Goal: Task Accomplishment & Management: Manage account settings

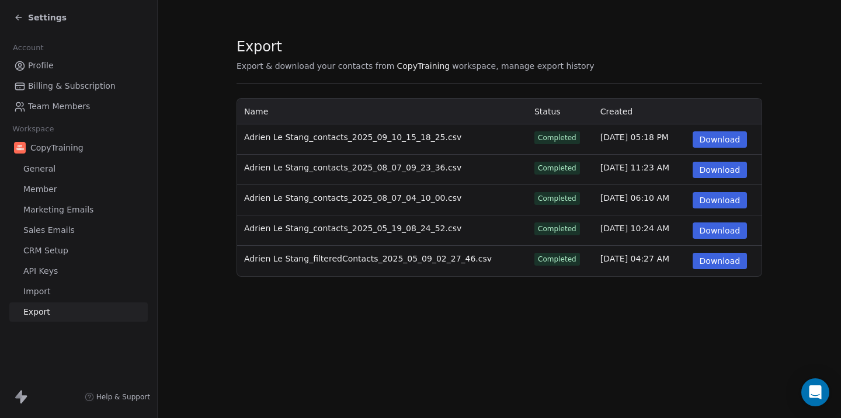
click at [79, 66] on link "Profile" at bounding box center [78, 65] width 138 height 19
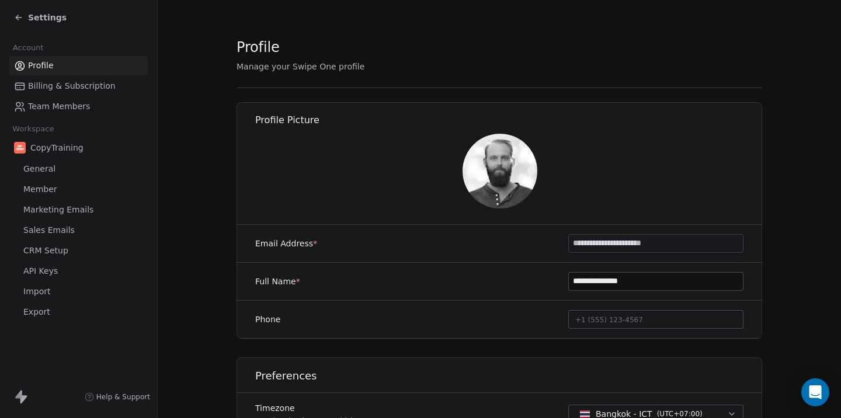
click at [36, 20] on span "Settings" at bounding box center [47, 18] width 39 height 12
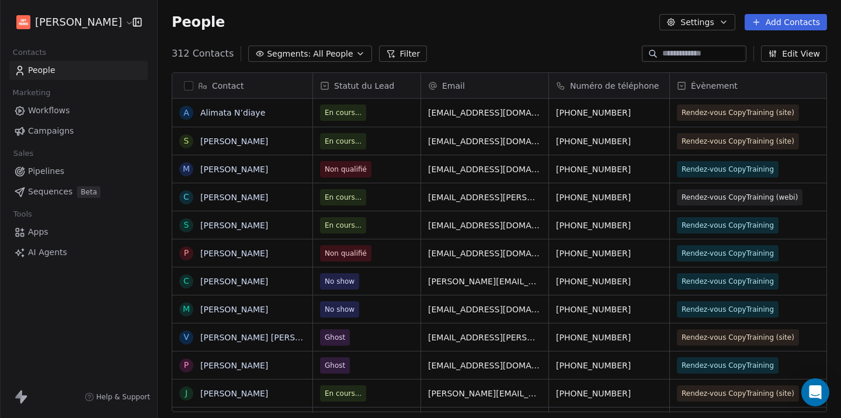
scroll to position [368, 684]
click at [385, 86] on span "Statut du Lead" at bounding box center [364, 86] width 60 height 12
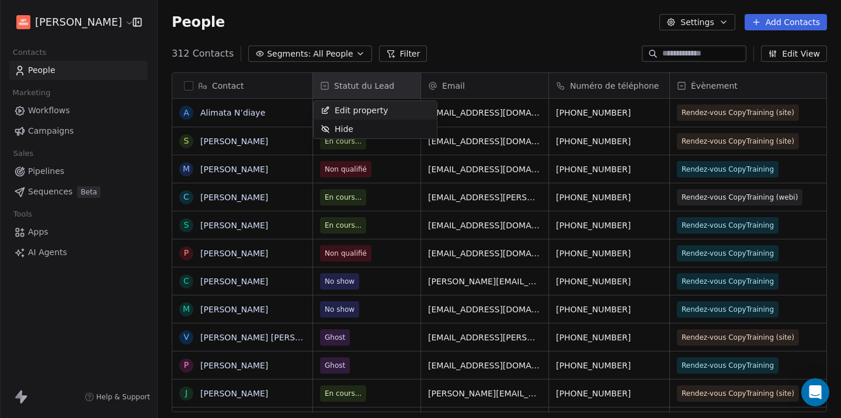
click at [385, 86] on html "[PERSON_NAME] Contacts People Marketing Workflows Campaigns Sales Pipelines Seq…" at bounding box center [420, 209] width 841 height 418
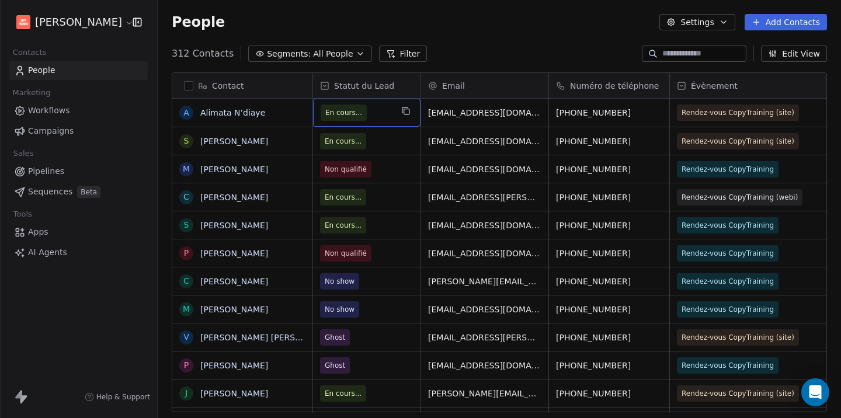
click at [394, 114] on div "En cours..." at bounding box center [367, 113] width 108 height 28
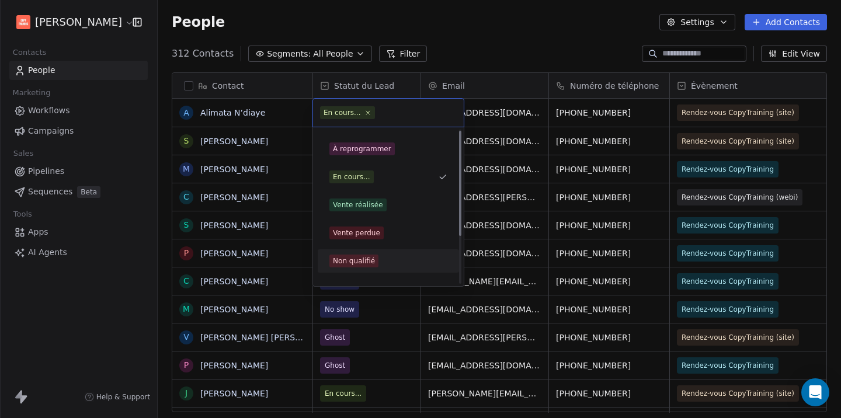
scroll to position [0, 0]
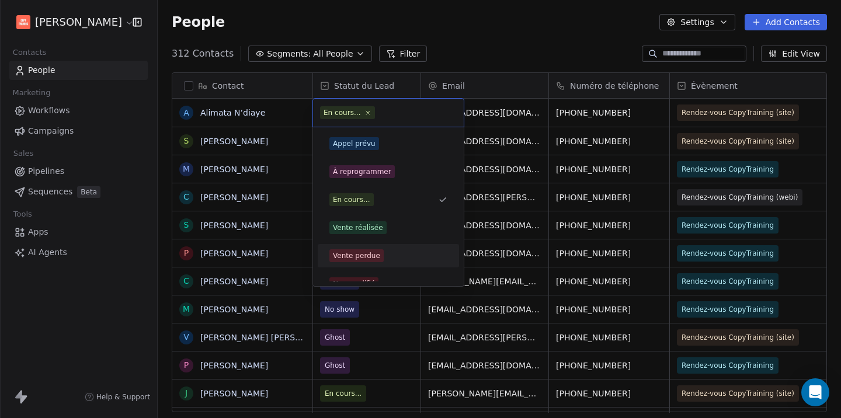
click at [507, 52] on html "[PERSON_NAME] Contacts People Marketing Workflows Campaigns Sales Pipelines Seq…" at bounding box center [420, 209] width 841 height 418
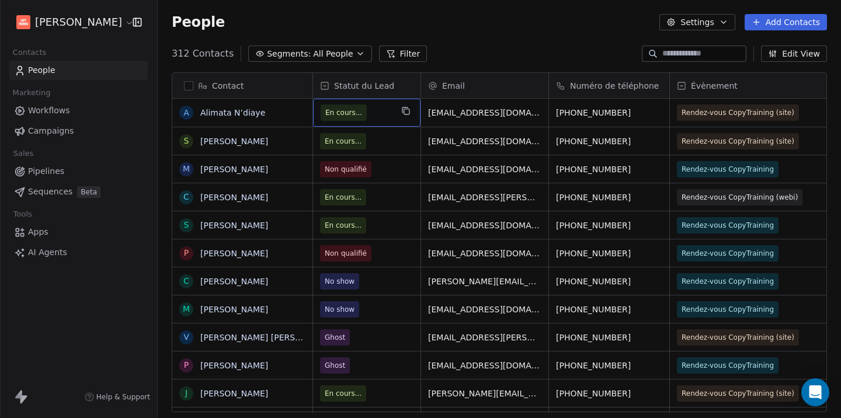
click at [382, 113] on span "En cours..." at bounding box center [356, 113] width 71 height 16
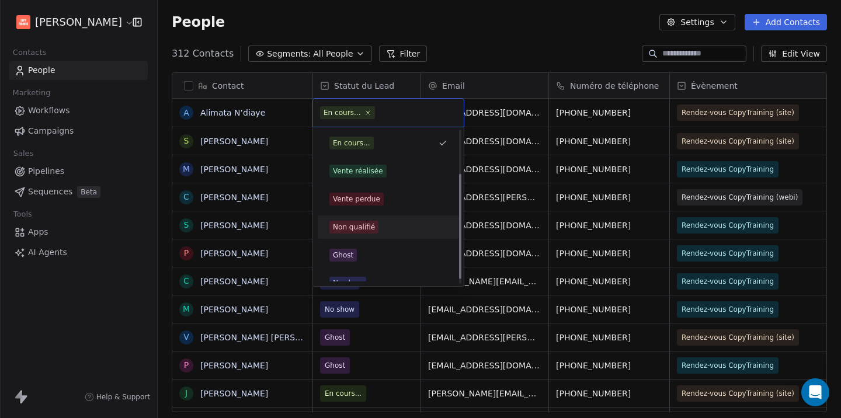
scroll to position [70, 0]
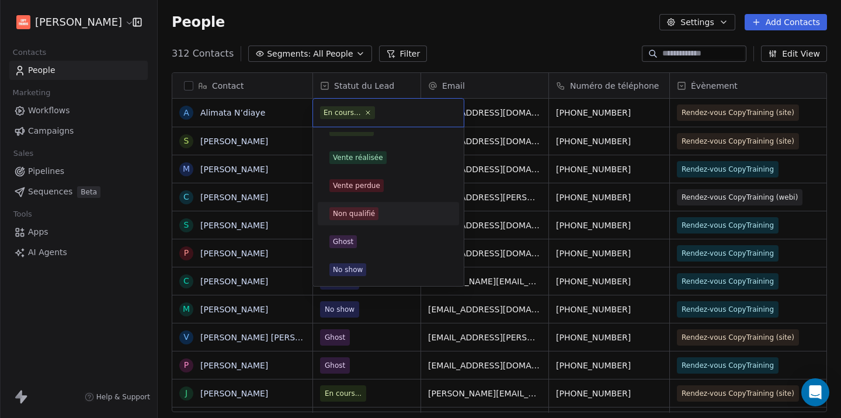
click at [505, 50] on html "[PERSON_NAME] Contacts People Marketing Workflows Campaigns Sales Pipelines Seq…" at bounding box center [420, 209] width 841 height 418
